Goal: Task Accomplishment & Management: Manage account settings

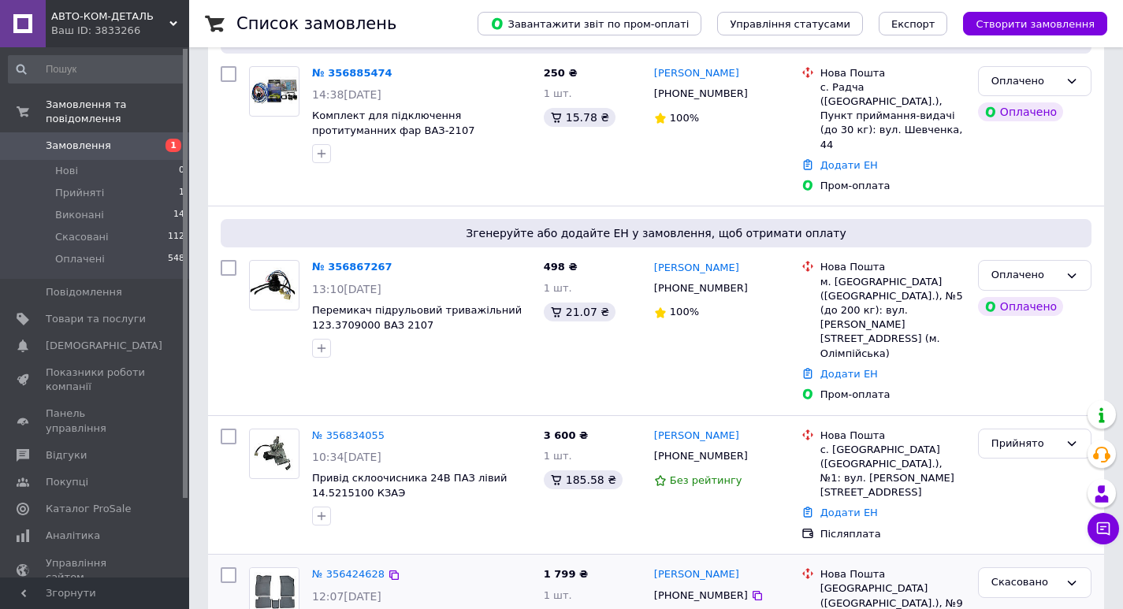
scroll to position [236, 0]
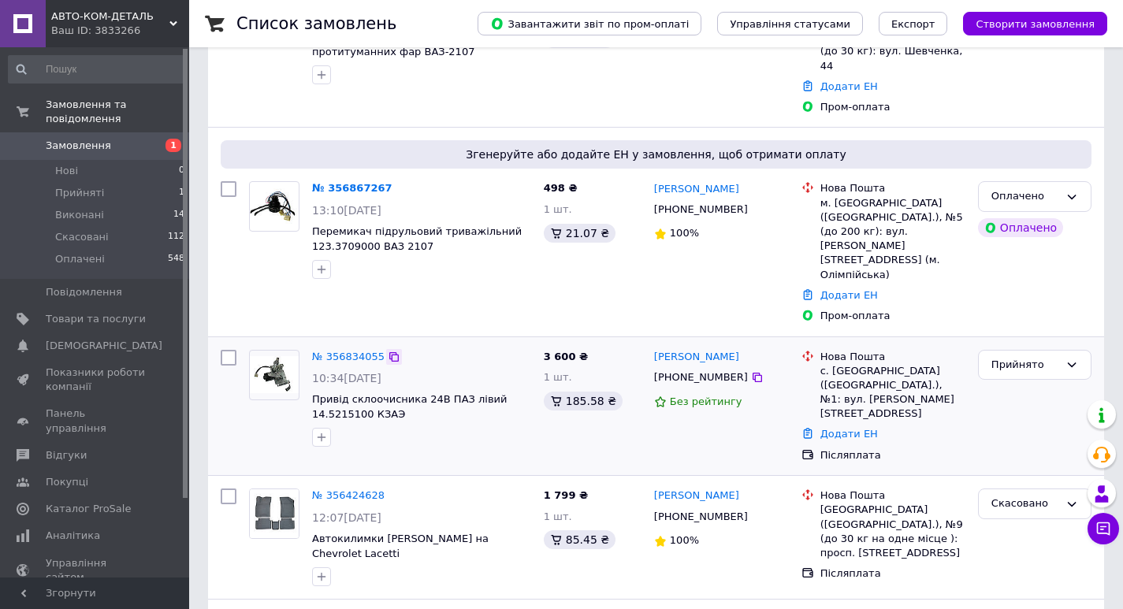
click at [388, 351] on icon at bounding box center [394, 357] width 13 height 13
drag, startPoint x: 389, startPoint y: 371, endPoint x: 366, endPoint y: 368, distance: 23.1
click at [384, 425] on div at bounding box center [421, 437] width 225 height 25
drag, startPoint x: 363, startPoint y: 366, endPoint x: 362, endPoint y: 355, distance: 11.1
click at [362, 355] on div "№ 356834055 10:34, 12.08.2025 Привід склоочисника 24В ПАЗ лівий 14.5215100 КЗАЭ" at bounding box center [422, 398] width 232 height 110
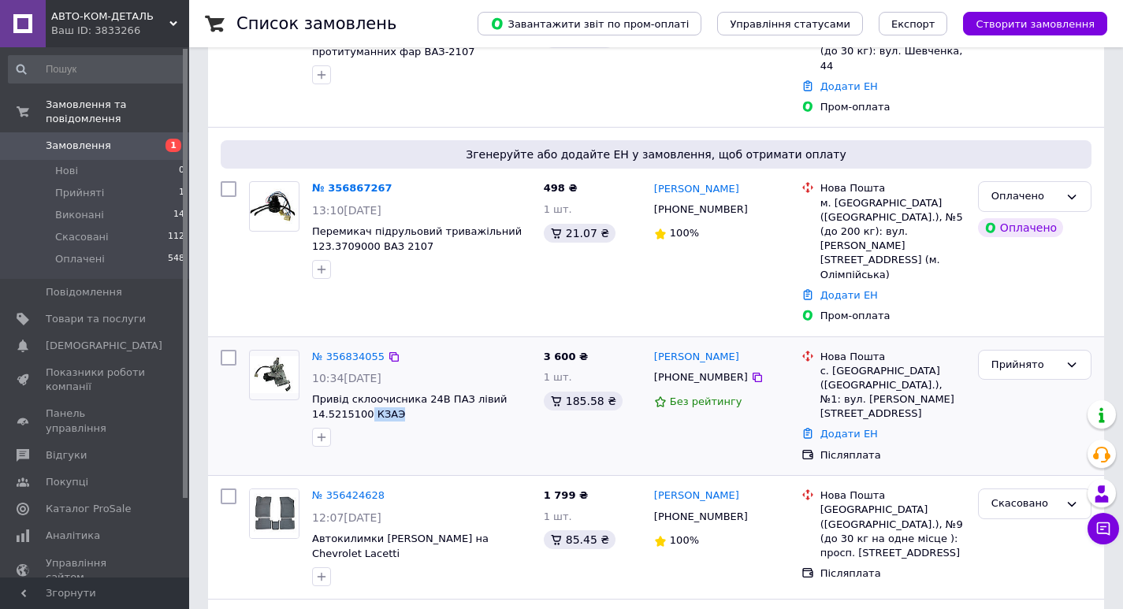
click at [365, 425] on div at bounding box center [421, 437] width 225 height 25
click at [421, 392] on span "Привід склоочисника 24В ПАЗ лівий 14.5215100 КЗАЭ" at bounding box center [421, 406] width 219 height 29
click at [366, 393] on span "Привід склоочисника 24В ПАЗ лівий 14.5215100 КЗАЭ" at bounding box center [409, 406] width 195 height 27
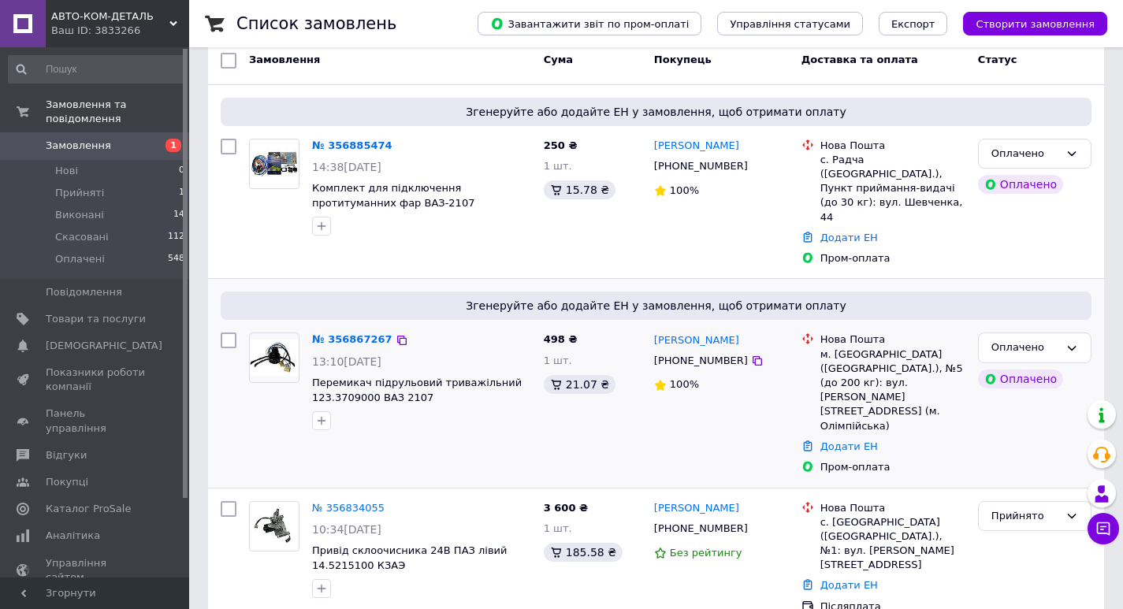
scroll to position [158, 0]
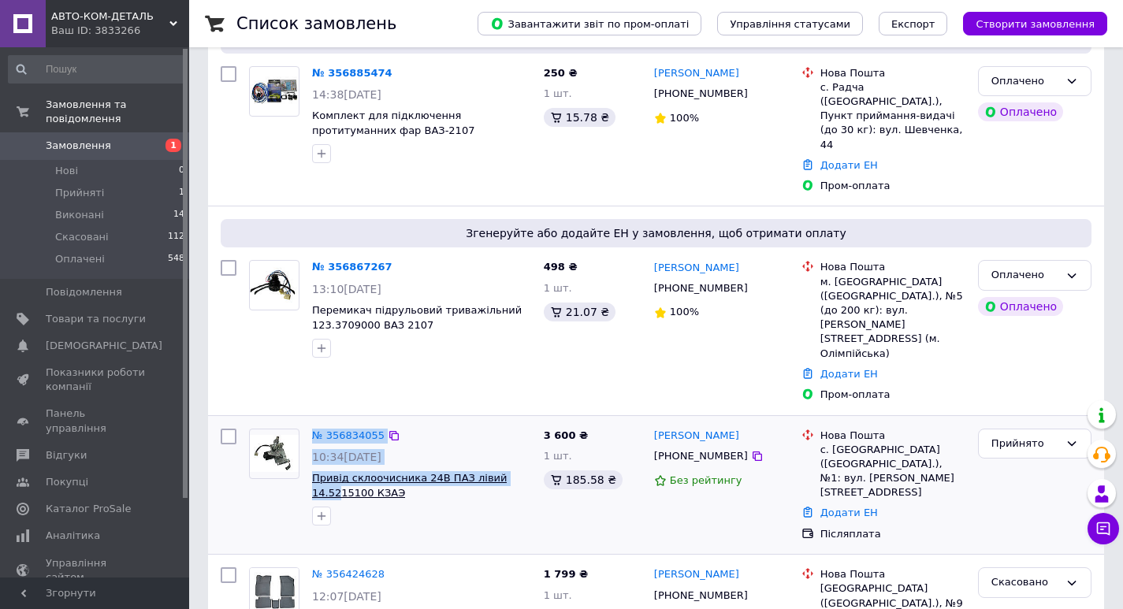
drag, startPoint x: 302, startPoint y: 436, endPoint x: 334, endPoint y: 437, distance: 32.3
click at [334, 437] on div "№ 356834055 10:34, 12.08.2025 Привід склоочисника 24В ПАЗ лівий 14.5215100 КЗАЭ" at bounding box center [390, 477] width 295 height 110
click at [362, 503] on div at bounding box center [421, 515] width 225 height 25
drag, startPoint x: 406, startPoint y: 437, endPoint x: 310, endPoint y: 439, distance: 96.1
click at [310, 439] on div "№ 356834055 10:34, 12.08.2025 Привід склоочисника 24В ПАЗ лівий 14.5215100 КЗАЭ" at bounding box center [422, 477] width 232 height 110
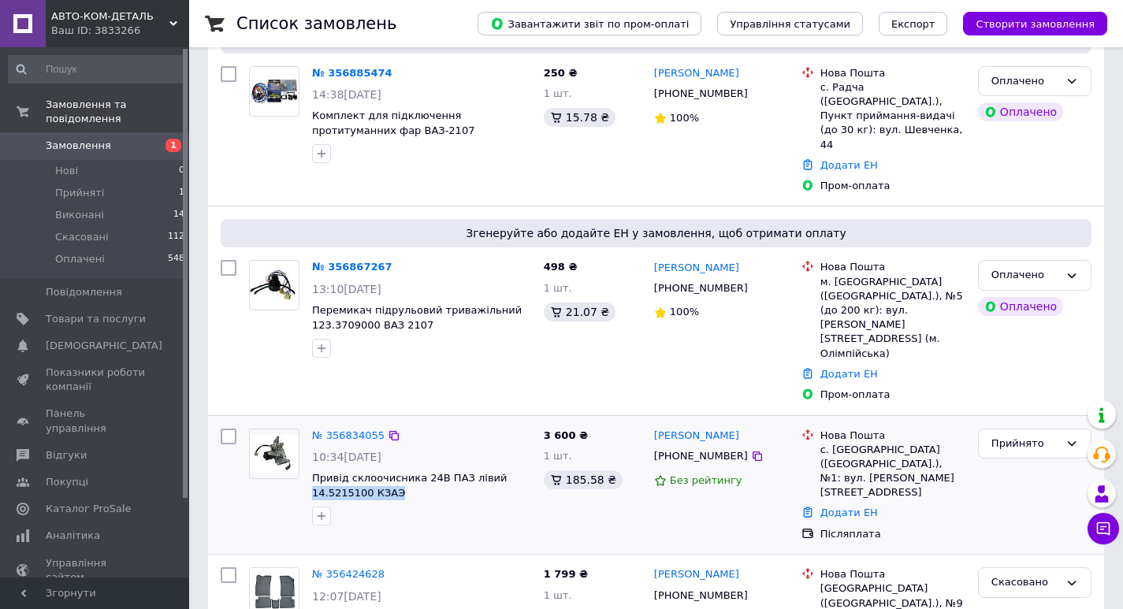
copy span "14.5215100 КЗАЭ"
click at [358, 429] on link "№ 356834055" at bounding box center [348, 435] width 72 height 12
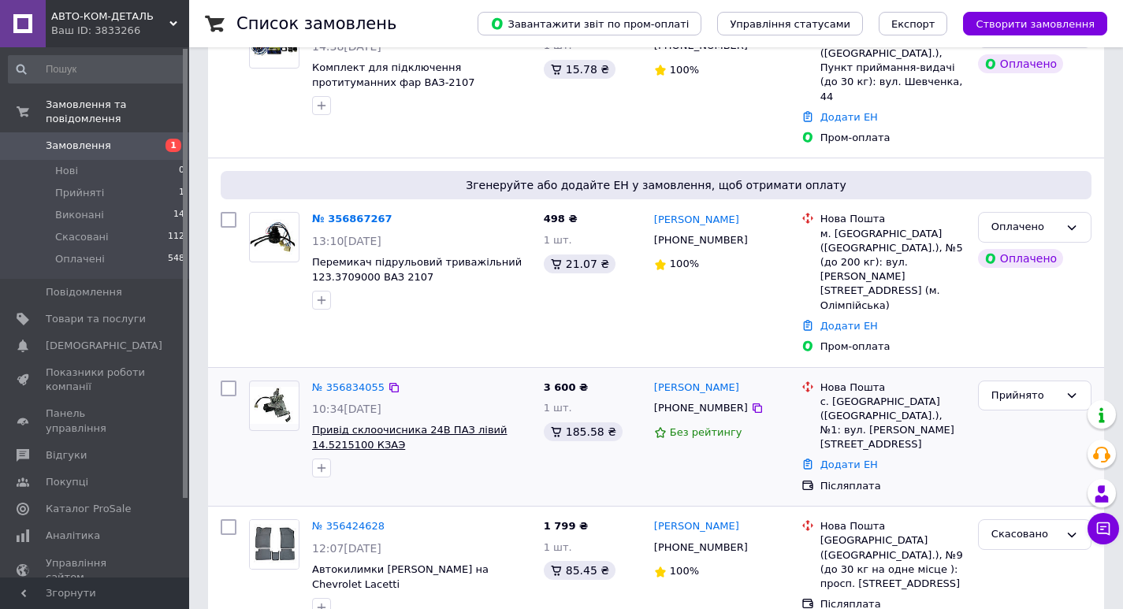
scroll to position [236, 0]
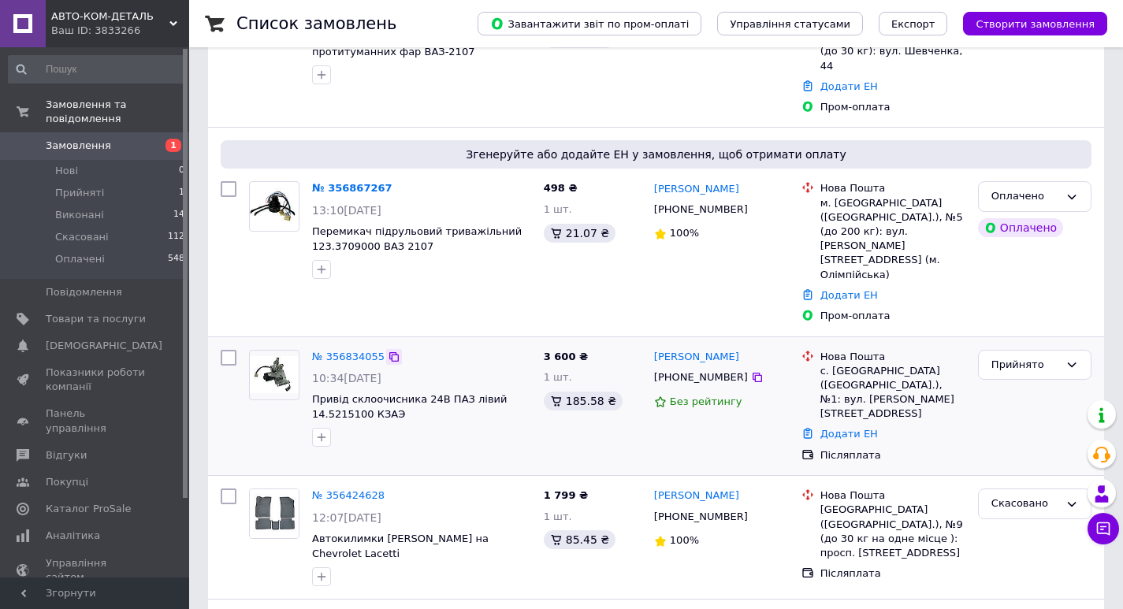
click at [388, 351] on icon at bounding box center [394, 357] width 13 height 13
click at [751, 371] on icon at bounding box center [757, 377] width 13 height 13
drag, startPoint x: 728, startPoint y: 300, endPoint x: 771, endPoint y: 286, distance: 45.6
click at [771, 343] on div "Максим Якименко +380985257952 Без рейтингу" at bounding box center [721, 406] width 147 height 126
drag, startPoint x: 756, startPoint y: 301, endPoint x: 644, endPoint y: 305, distance: 111.9
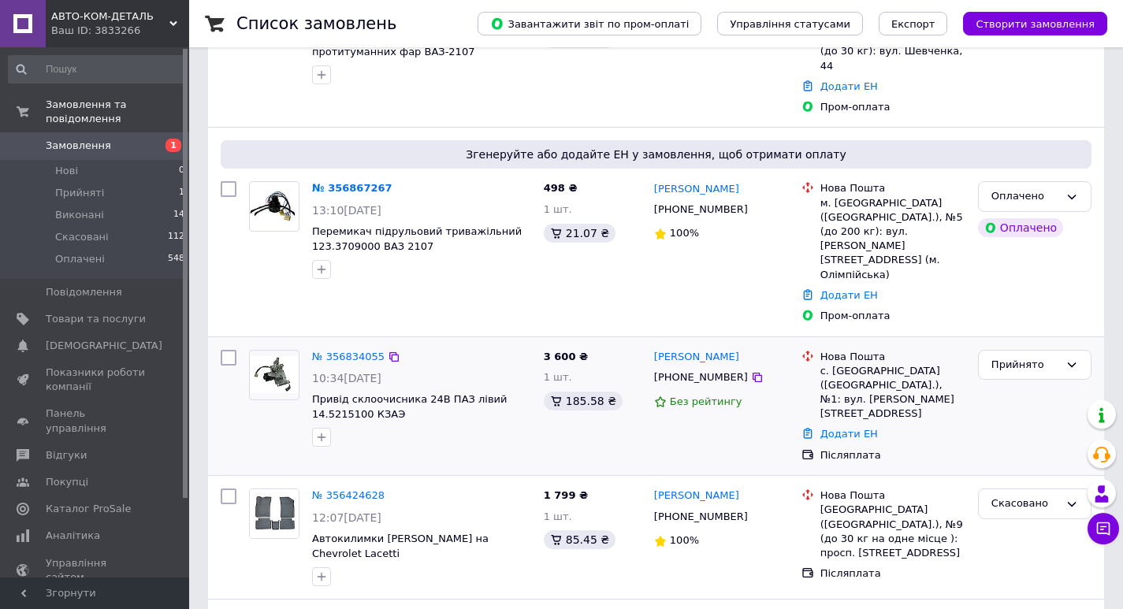
click at [644, 343] on div "№ 356834055 10:34, 12.08.2025 Привід склоочисника 24В ПАЗ лівий 14.5215100 КЗАЭ…" at bounding box center [655, 406] width 883 height 126
drag, startPoint x: 622, startPoint y: 293, endPoint x: 675, endPoint y: 299, distance: 53.9
click at [622, 343] on div "3 600 ₴ 1 шт. 185.58 ₴" at bounding box center [592, 406] width 110 height 126
drag, startPoint x: 747, startPoint y: 299, endPoint x: 651, endPoint y: 303, distance: 95.4
click at [652, 348] on div "Максим Якименко" at bounding box center [721, 357] width 138 height 18
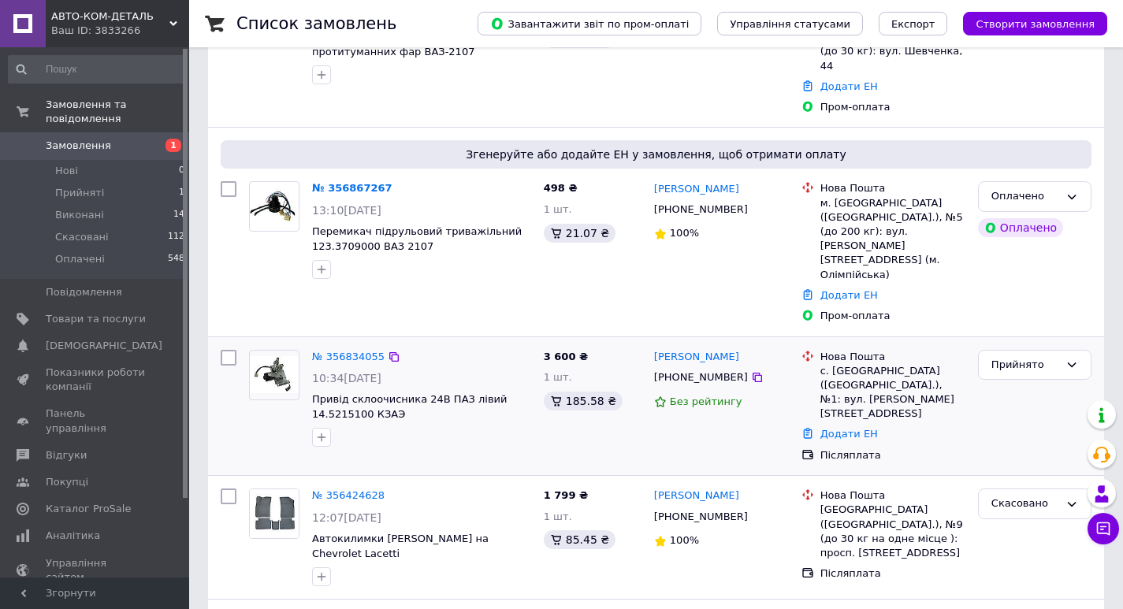
copy link "Максим Якименко"
click at [845, 428] on link "Додати ЕН" at bounding box center [849, 434] width 58 height 12
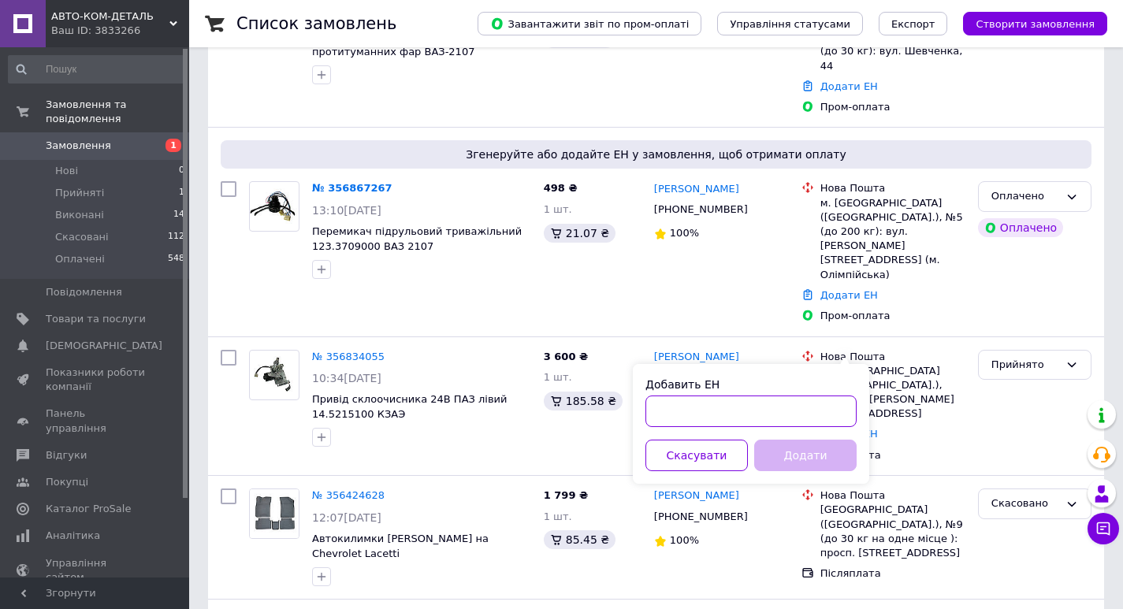
click at [713, 415] on input "Добавить ЕН" at bounding box center [750, 411] width 211 height 32
paste input "20451225228988"
type input "20451225228988"
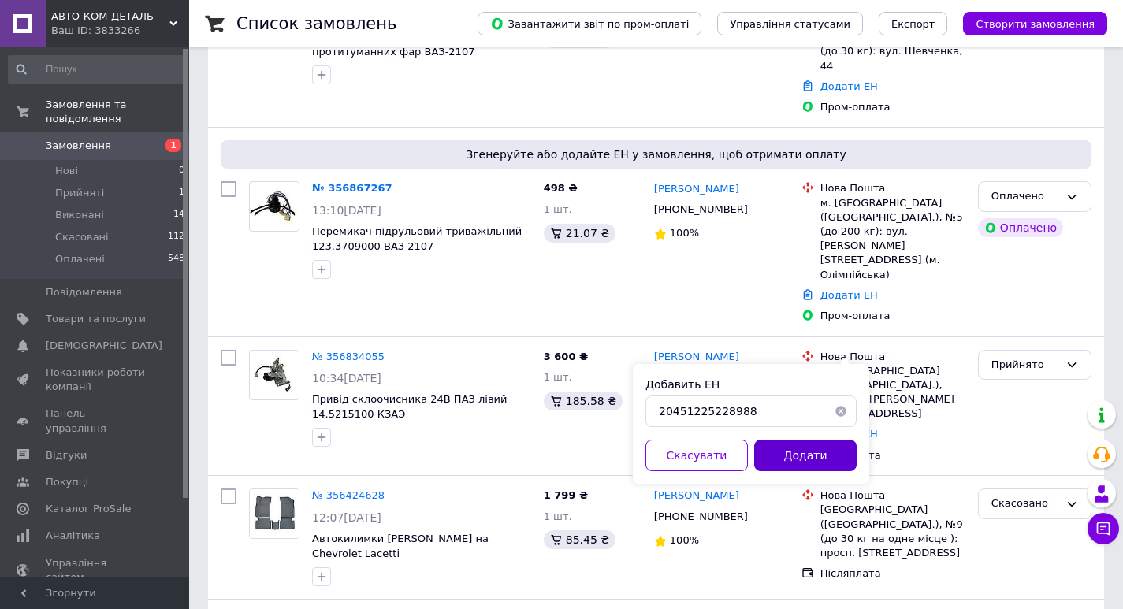
click at [814, 456] on button "Додати" at bounding box center [805, 456] width 102 height 32
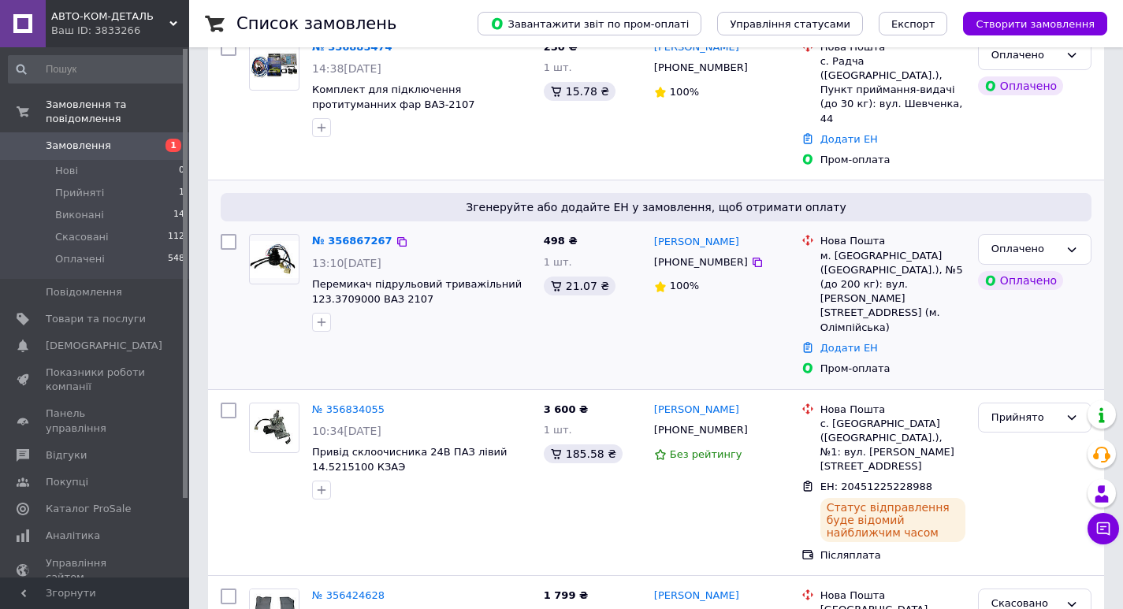
scroll to position [158, 0]
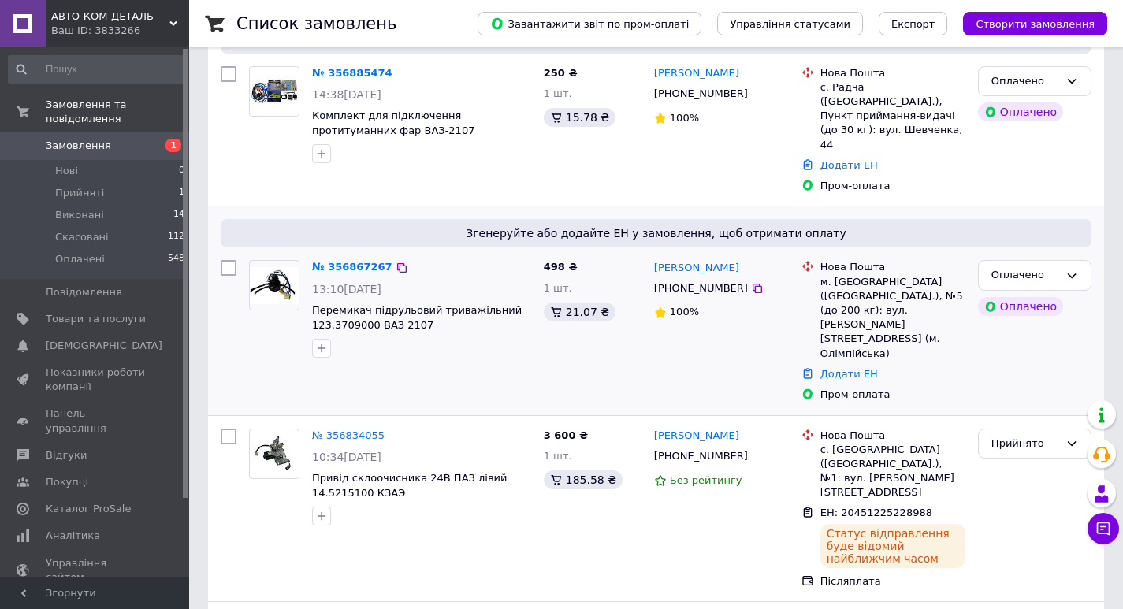
drag, startPoint x: 440, startPoint y: 311, endPoint x: 314, endPoint y: 318, distance: 125.5
click at [314, 318] on div "№ 356867267 13:10, 12.08.2025 Перемикач підрульовий триважільний 123.3709000 ВА…" at bounding box center [422, 309] width 232 height 110
copy div "Перемикач підрульовий триважільний 123.3709000 ВАЗ 2107"
click at [423, 314] on span "Перемикач підрульовий триважільний 123.3709000 ВАЗ 2107" at bounding box center [421, 317] width 219 height 29
drag, startPoint x: 423, startPoint y: 306, endPoint x: 412, endPoint y: 308, distance: 11.1
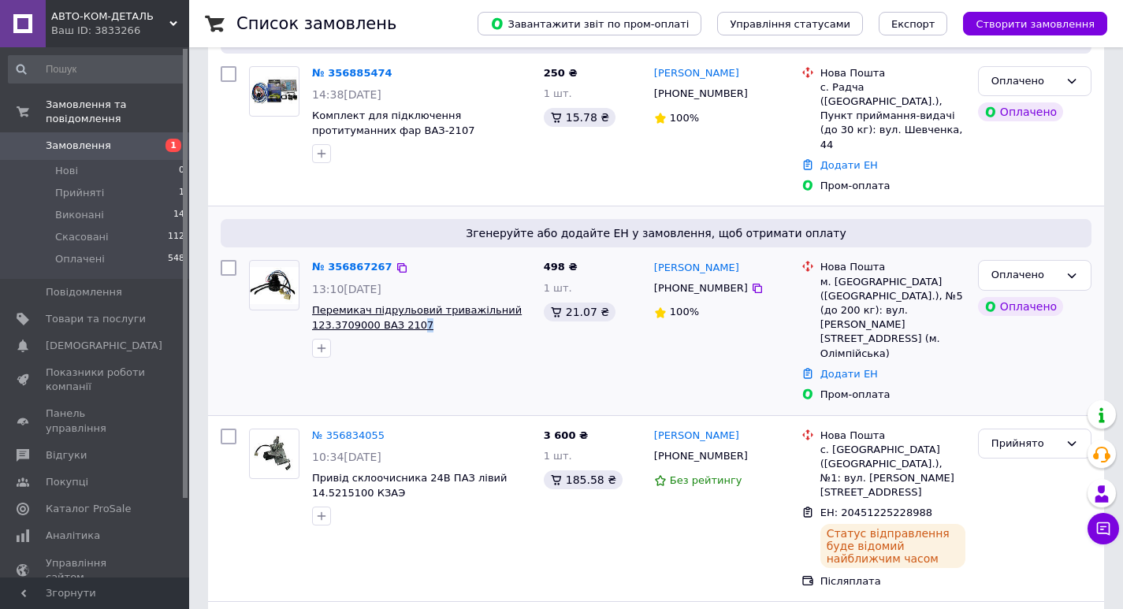
click at [412, 308] on span "Перемикач підрульовий триважільний 123.3709000 ВАЗ 2107" at bounding box center [421, 317] width 219 height 29
click at [425, 336] on div at bounding box center [421, 348] width 225 height 25
drag, startPoint x: 367, startPoint y: 326, endPoint x: 368, endPoint y: 310, distance: 16.6
click at [368, 310] on div "№ 356867267 13:10, 12.08.2025 Перемикач підрульовий триважільний 123.3709000 ВА…" at bounding box center [422, 309] width 232 height 110
click at [367, 336] on div at bounding box center [421, 348] width 225 height 25
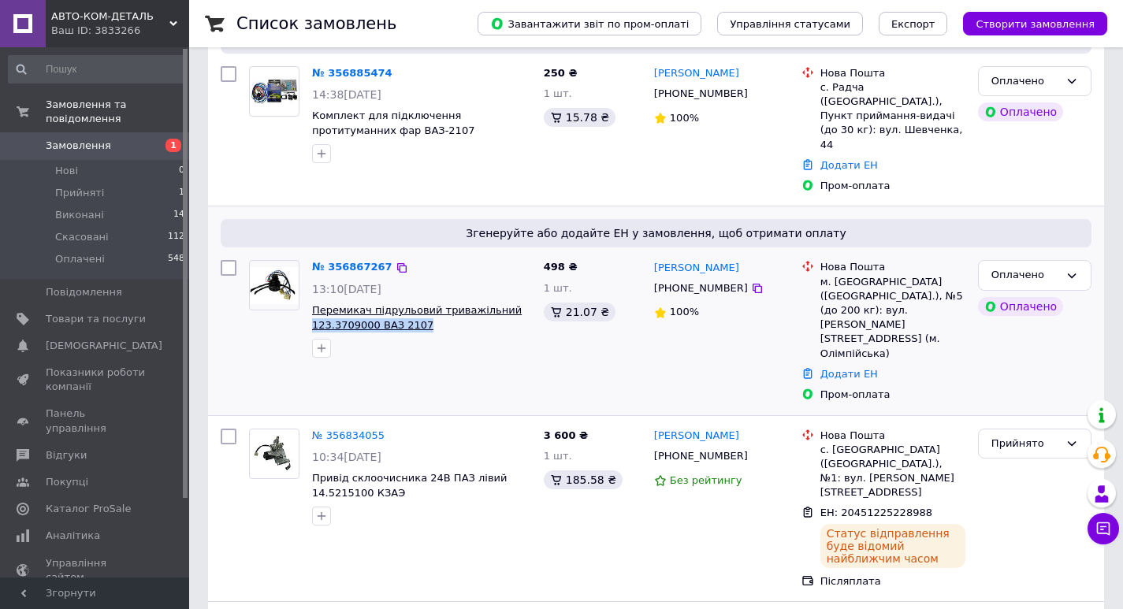
drag, startPoint x: 422, startPoint y: 308, endPoint x: 313, endPoint y: 317, distance: 109.8
click at [313, 317] on span "Перемикач підрульовий триважільний 123.3709000 ВАЗ 2107" at bounding box center [421, 317] width 219 height 29
copy span "123.3709000 ВАЗ 2107"
click at [395, 262] on icon at bounding box center [401, 268] width 13 height 13
click at [752, 284] on icon at bounding box center [756, 288] width 9 height 9
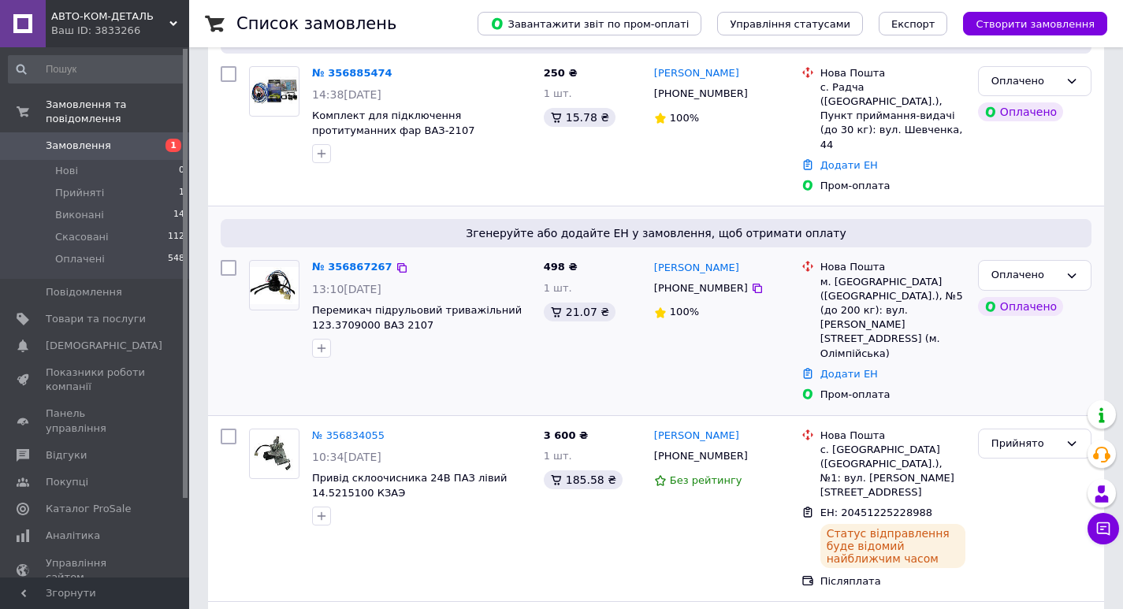
drag, startPoint x: 761, startPoint y: 248, endPoint x: 651, endPoint y: 259, distance: 110.8
click at [651, 259] on div "Игорь Бондаренко +380631013101 100%" at bounding box center [721, 331] width 147 height 154
copy link "Игорь Бондаренко"
click at [829, 368] on link "Додати ЕН" at bounding box center [849, 374] width 58 height 12
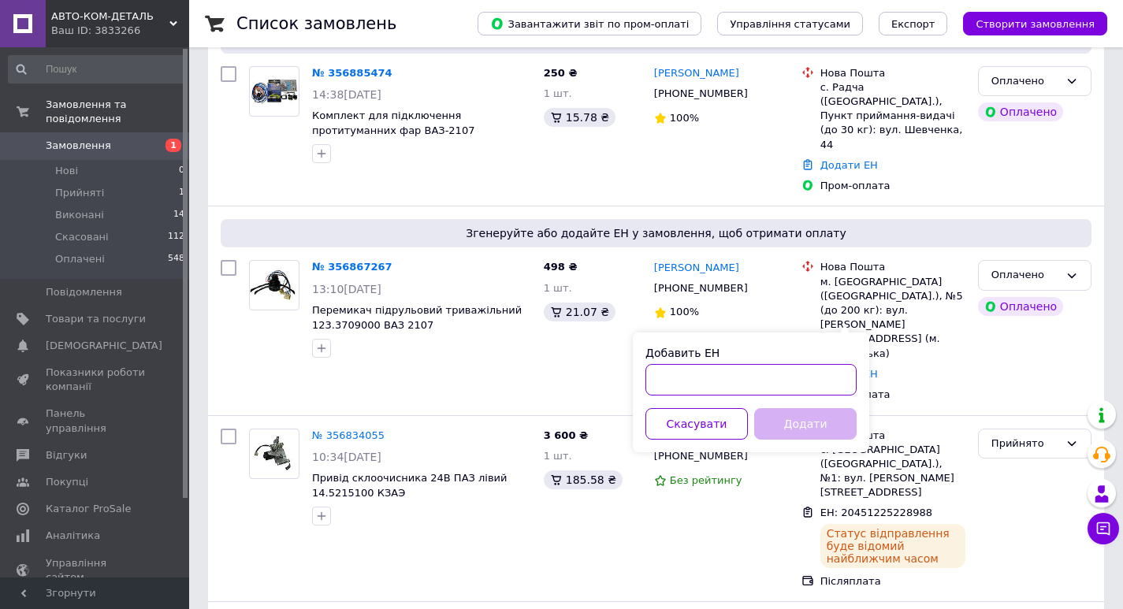
click at [743, 383] on input "Добавить ЕН" at bounding box center [750, 380] width 211 height 32
paste input "20451225232899"
type input "20451225232899"
click at [814, 428] on button "Додати" at bounding box center [805, 424] width 102 height 32
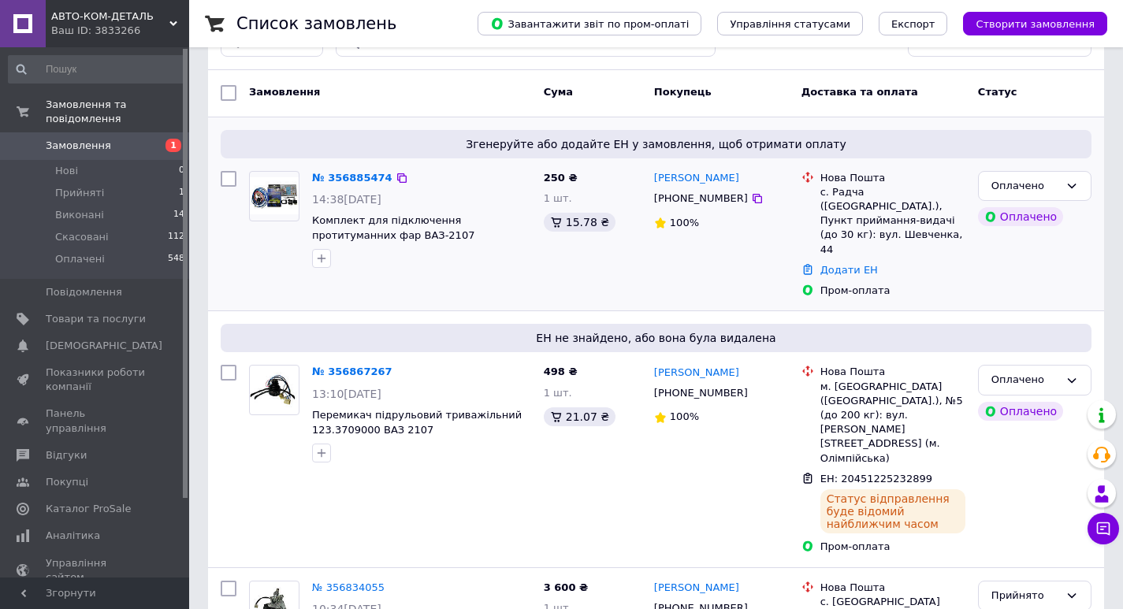
scroll to position [79, 0]
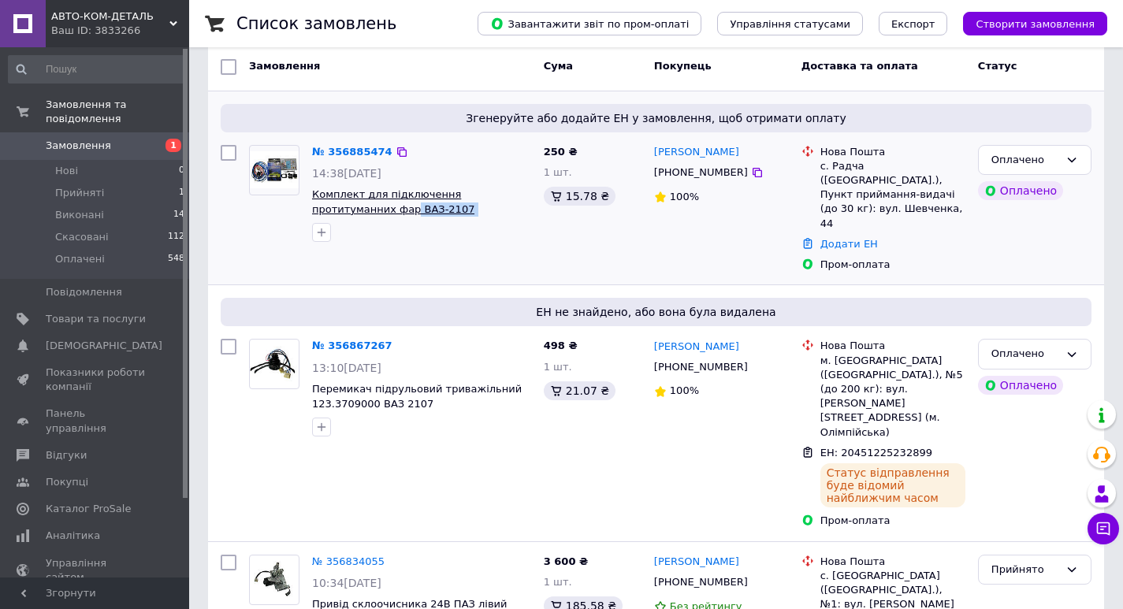
drag, startPoint x: 451, startPoint y: 210, endPoint x: 330, endPoint y: 213, distance: 120.6
click at [330, 213] on span "Комплект для підключення протитуманних фар ВАЗ-2107 КПТФ2105" at bounding box center [421, 201] width 219 height 29
copy span "ВАЗ-2107 КПТФ2105"
click at [395, 151] on icon at bounding box center [401, 152] width 13 height 13
click at [395, 155] on icon at bounding box center [401, 152] width 13 height 13
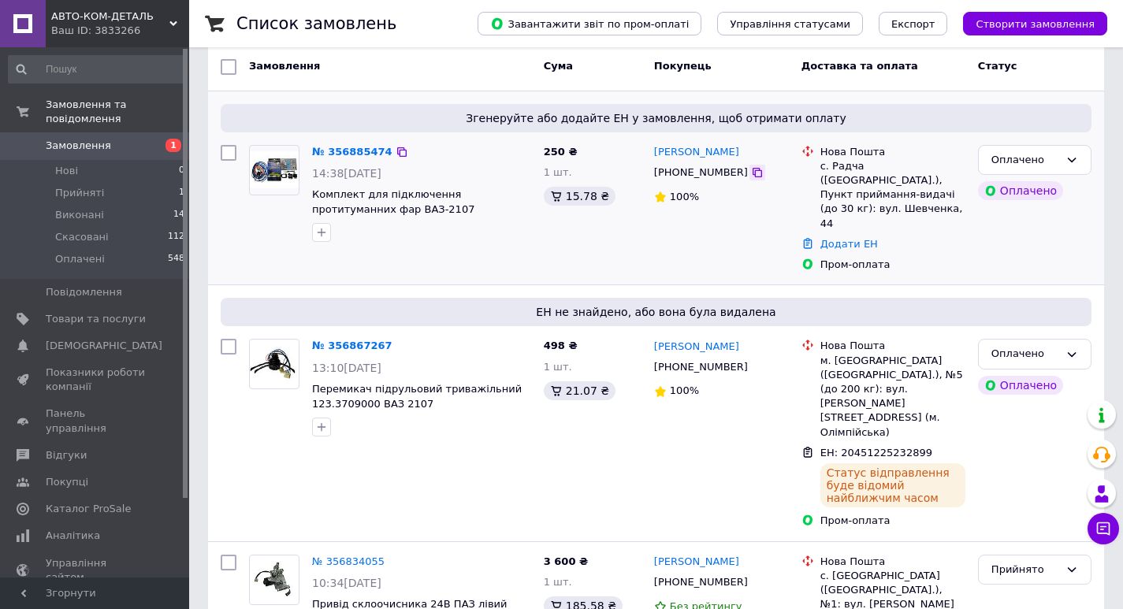
click at [751, 169] on icon at bounding box center [757, 172] width 13 height 13
drag, startPoint x: 741, startPoint y: 148, endPoint x: 647, endPoint y: 145, distance: 93.8
click at [648, 145] on div "Микола Тимків +380505074234 100%" at bounding box center [721, 209] width 147 height 140
copy link "Микола Тимків"
click at [845, 238] on link "Додати ЕН" at bounding box center [849, 244] width 58 height 12
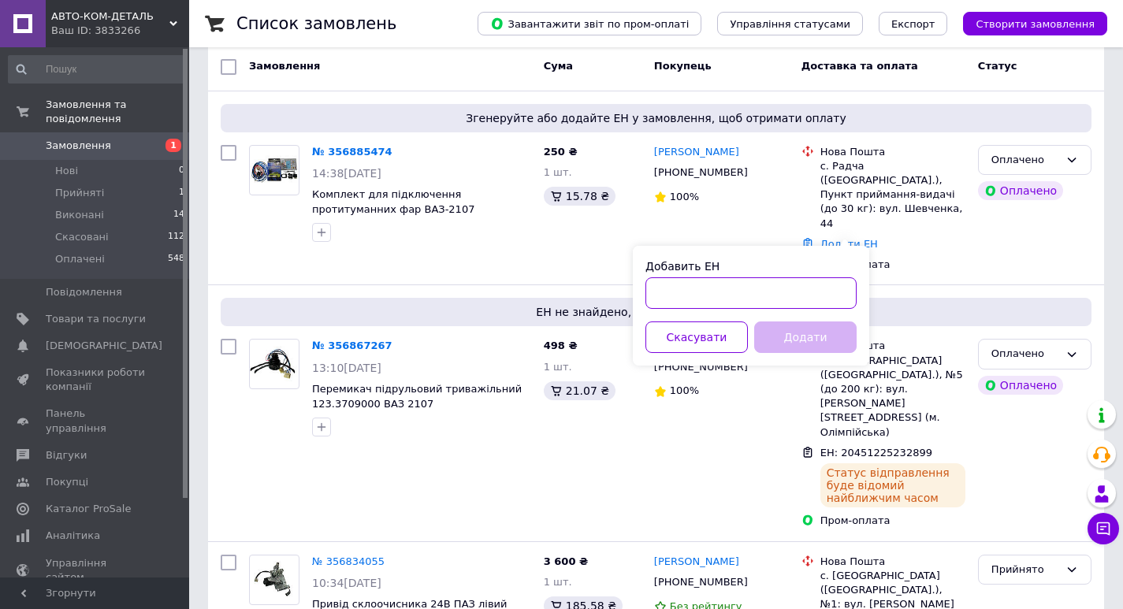
click at [689, 287] on input "Добавить ЕН" at bounding box center [750, 293] width 211 height 32
paste input "20451225276577"
type input "20451225276577"
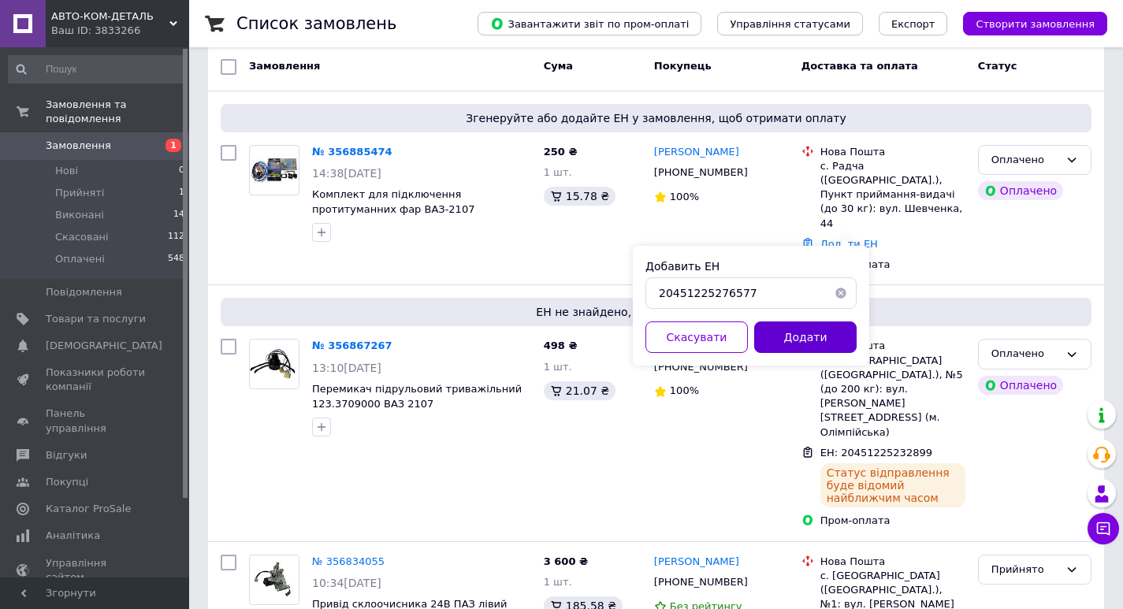
click at [811, 334] on button "Додати" at bounding box center [805, 337] width 102 height 32
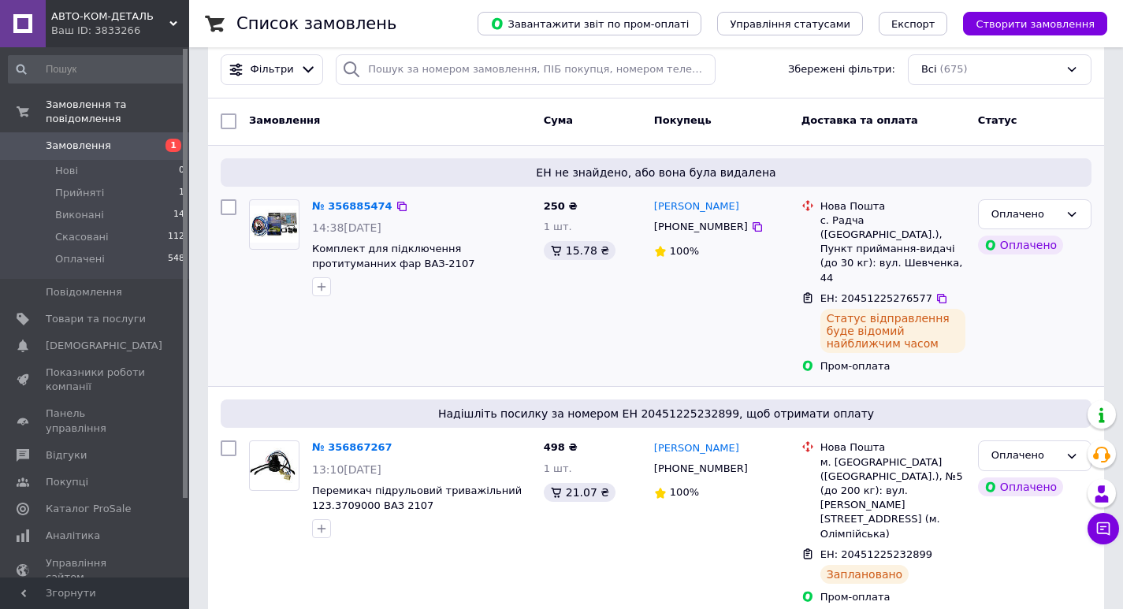
scroll to position [0, 0]
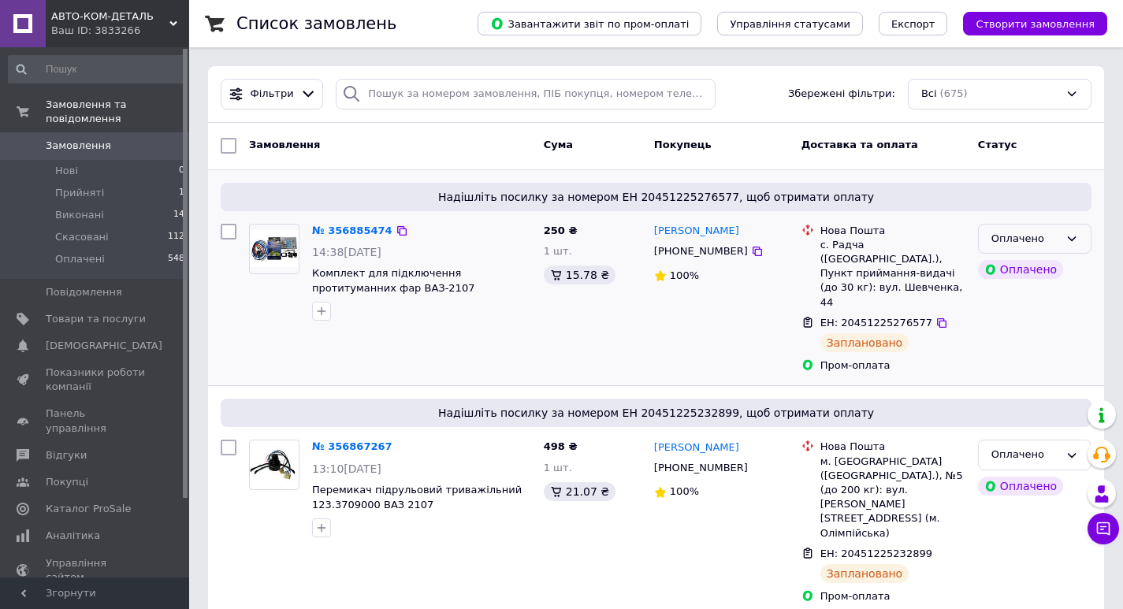
click at [1071, 238] on icon at bounding box center [1071, 238] width 13 height 13
click at [1026, 272] on li "Прийнято" at bounding box center [1034, 271] width 112 height 29
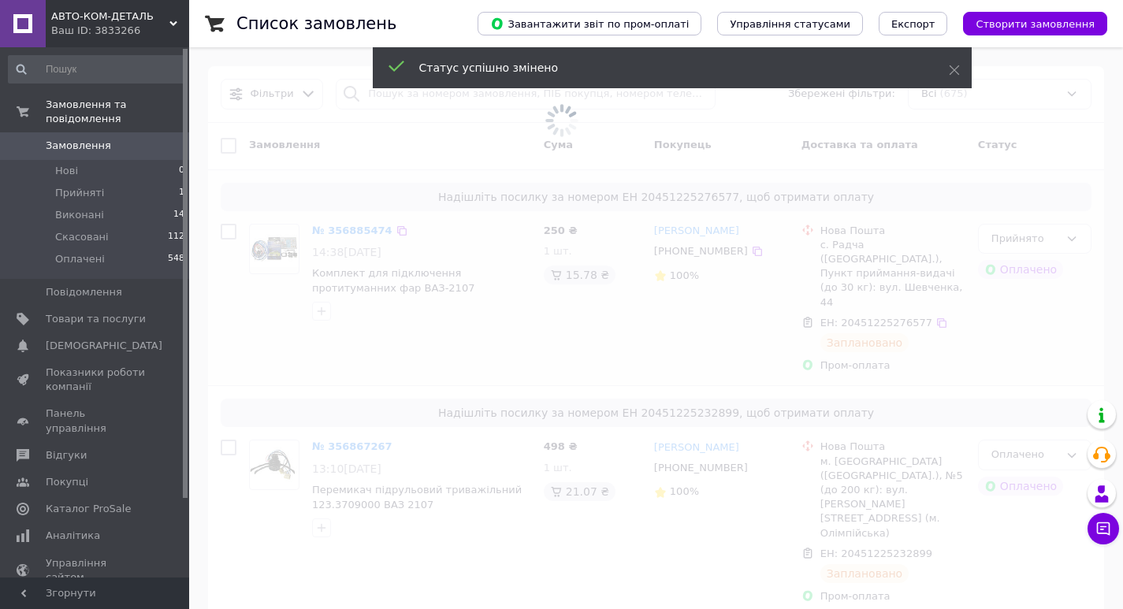
click at [1076, 438] on span at bounding box center [561, 304] width 1123 height 609
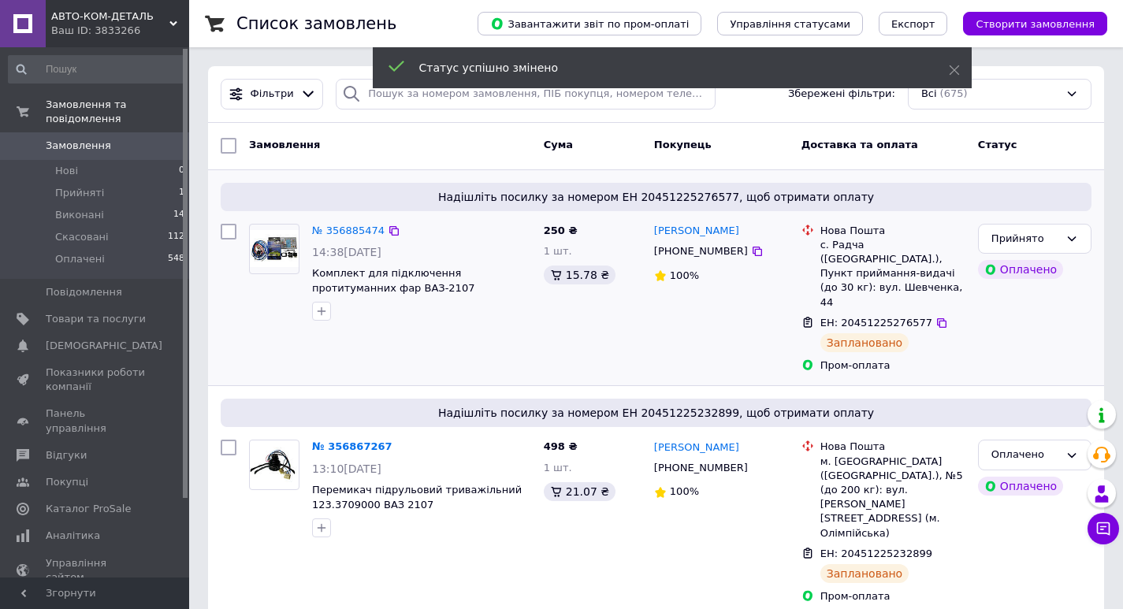
scroll to position [158, 0]
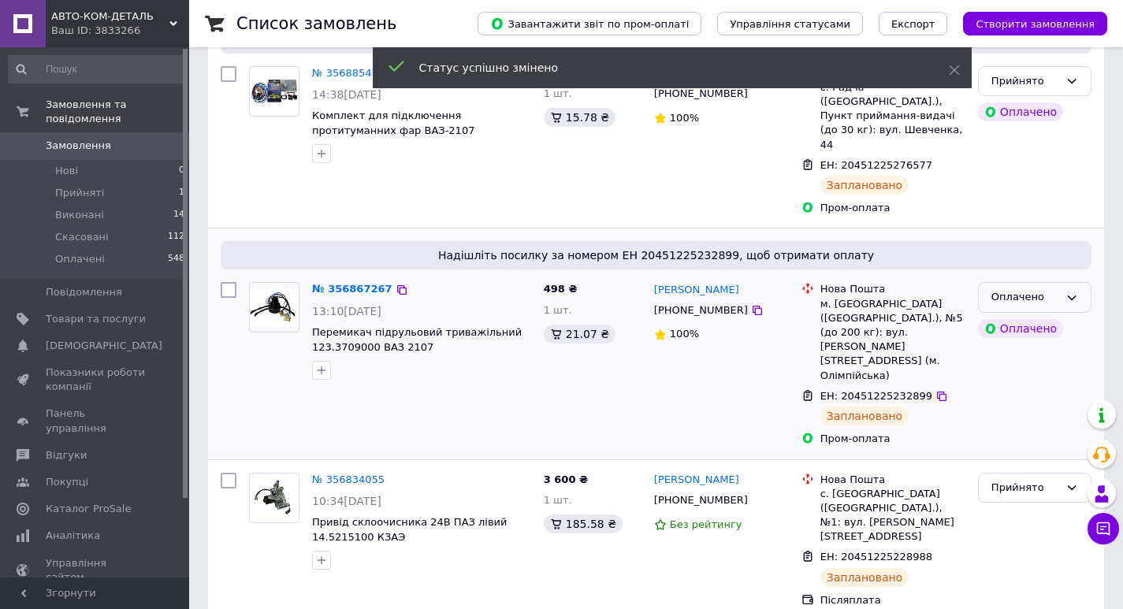
click at [1074, 291] on icon at bounding box center [1071, 297] width 13 height 13
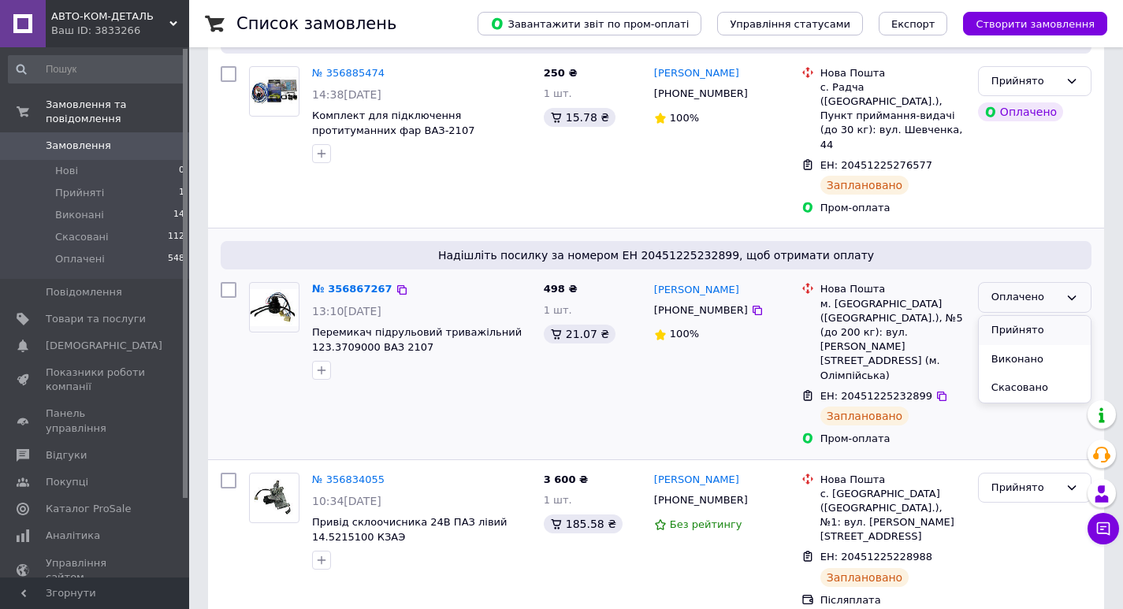
click at [1004, 319] on li "Прийнято" at bounding box center [1034, 330] width 112 height 29
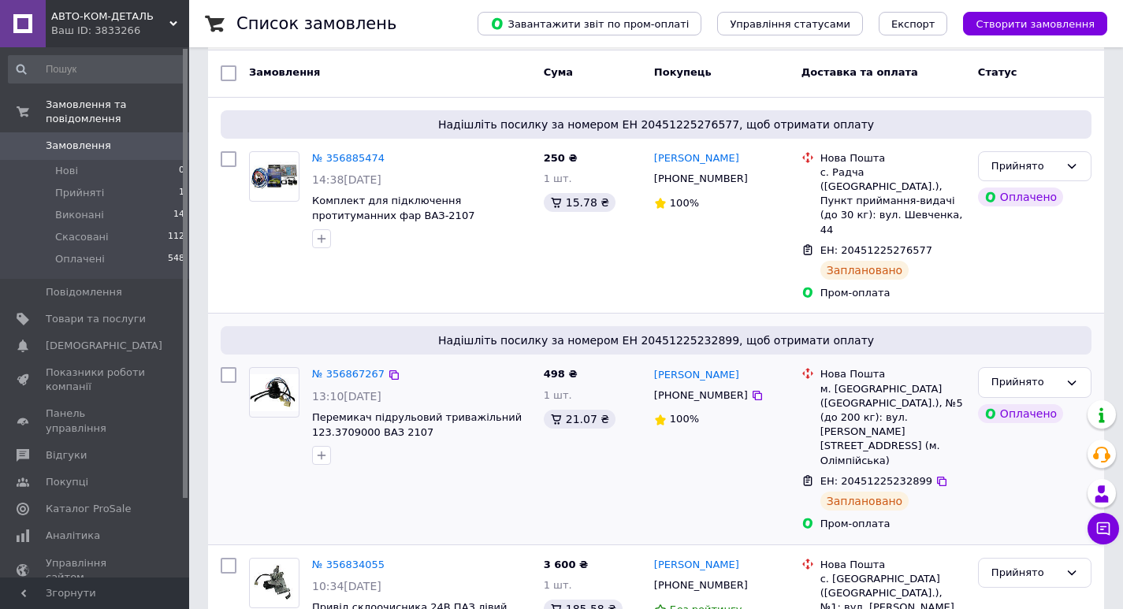
scroll to position [0, 0]
